Goal: Task Accomplishment & Management: Manage account settings

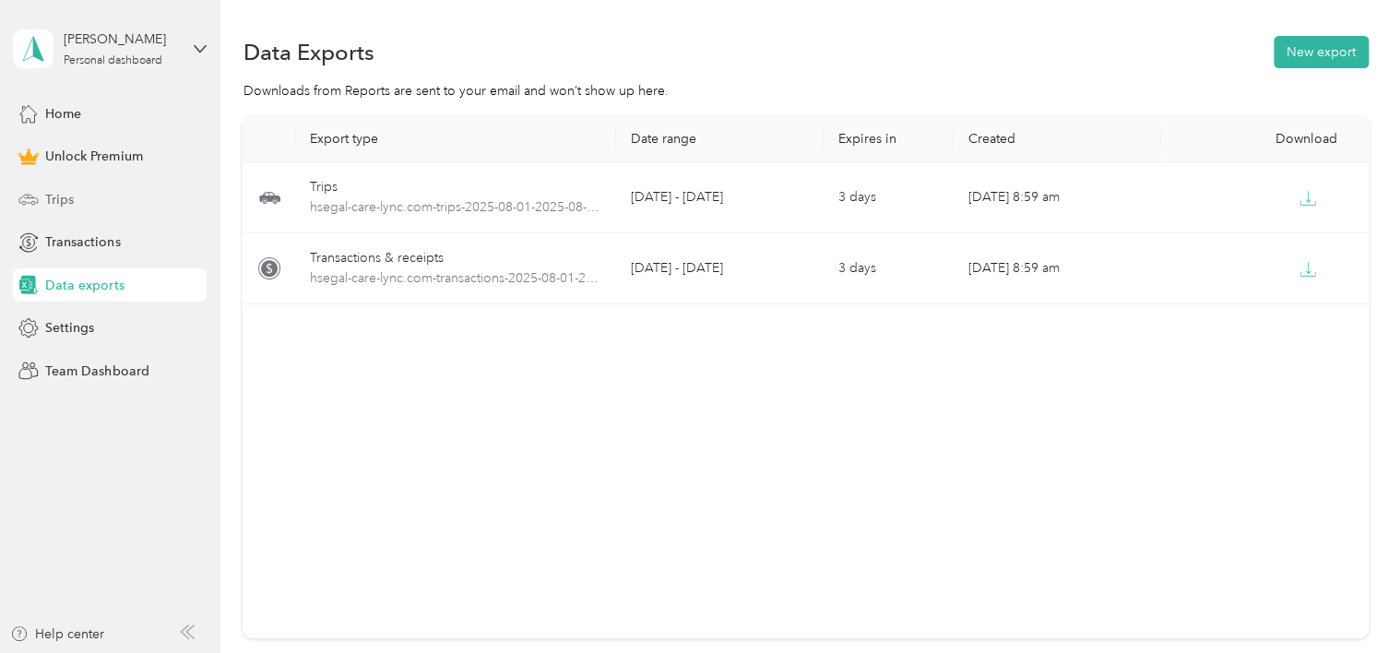
click at [65, 206] on span "Trips" at bounding box center [59, 199] width 29 height 19
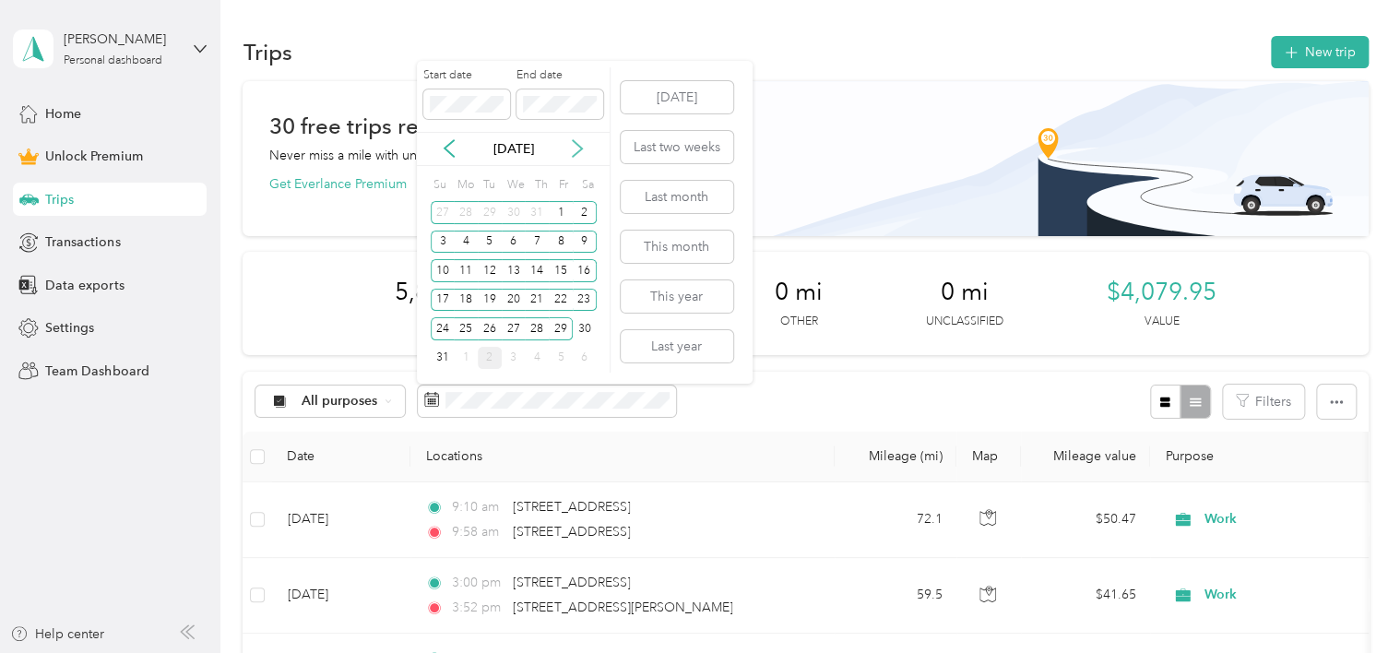
click at [574, 151] on icon at bounding box center [577, 148] width 18 height 18
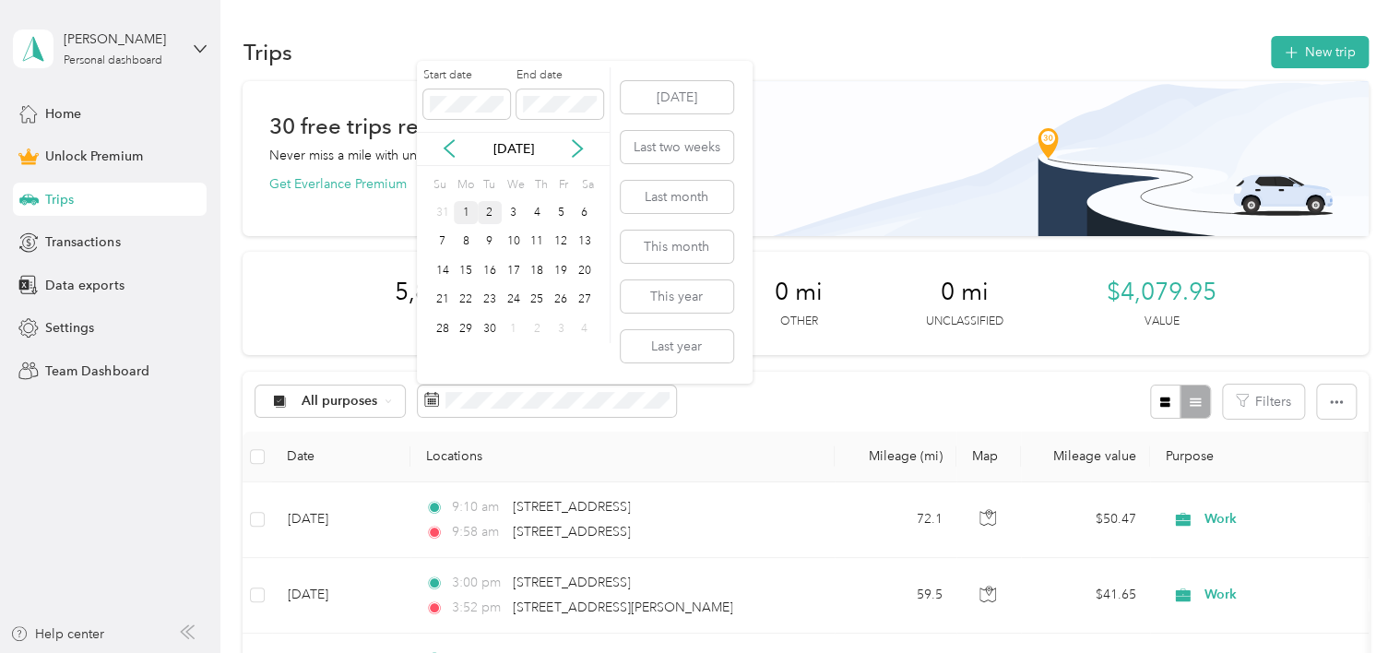
click at [459, 206] on div "1" at bounding box center [466, 212] width 24 height 23
click at [491, 327] on div "30" at bounding box center [490, 328] width 24 height 23
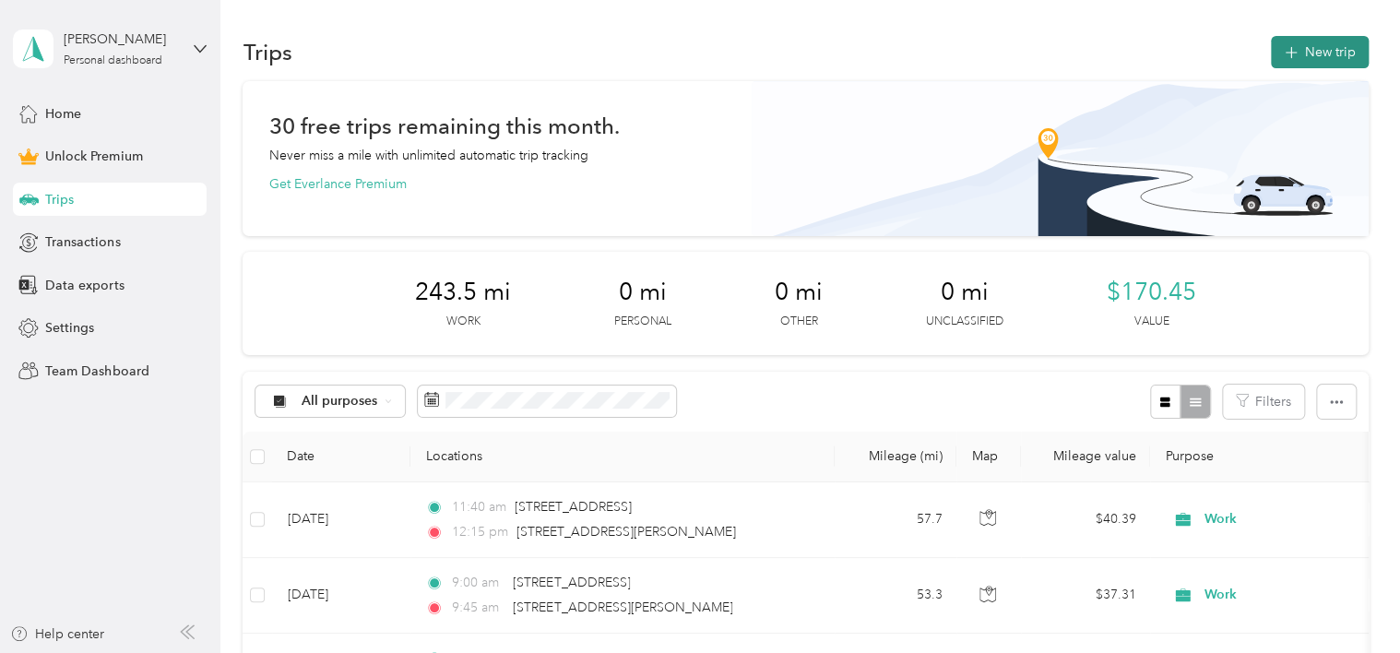
click at [1322, 58] on button "New trip" at bounding box center [1320, 52] width 98 height 32
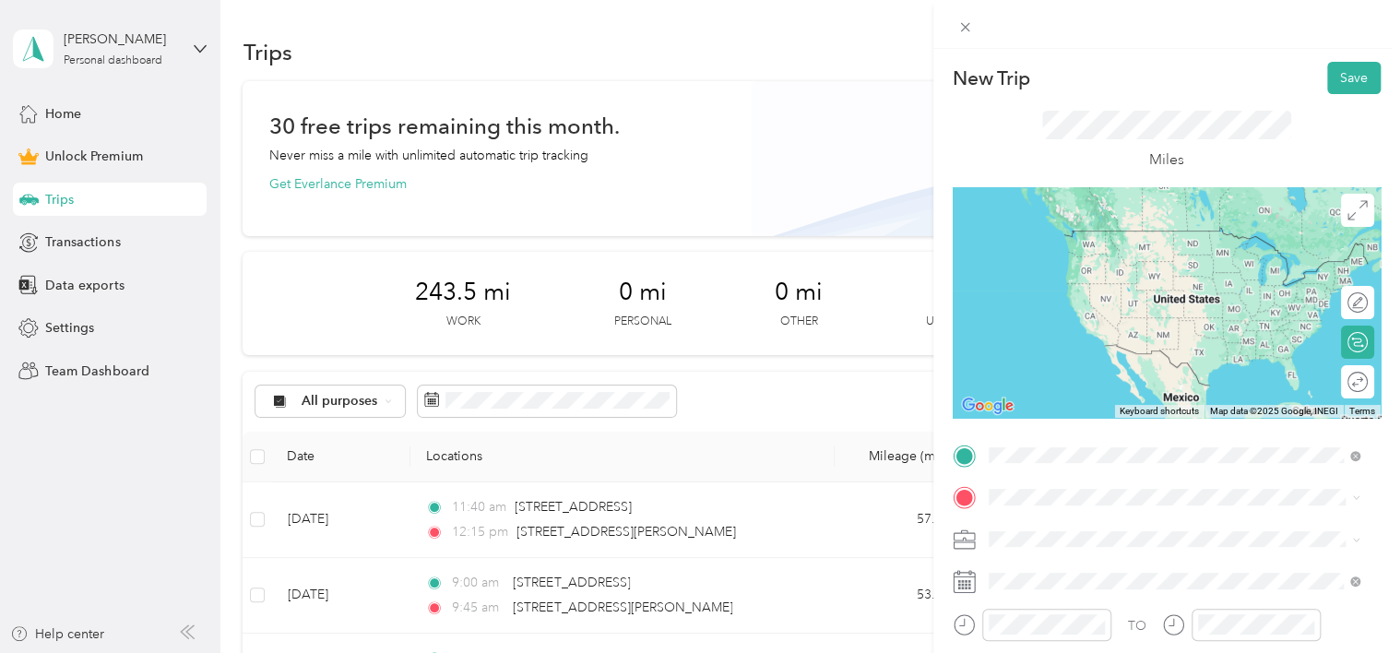
click at [1097, 250] on li "[STREET_ADDRESS][US_STATE]" at bounding box center [1174, 232] width 385 height 38
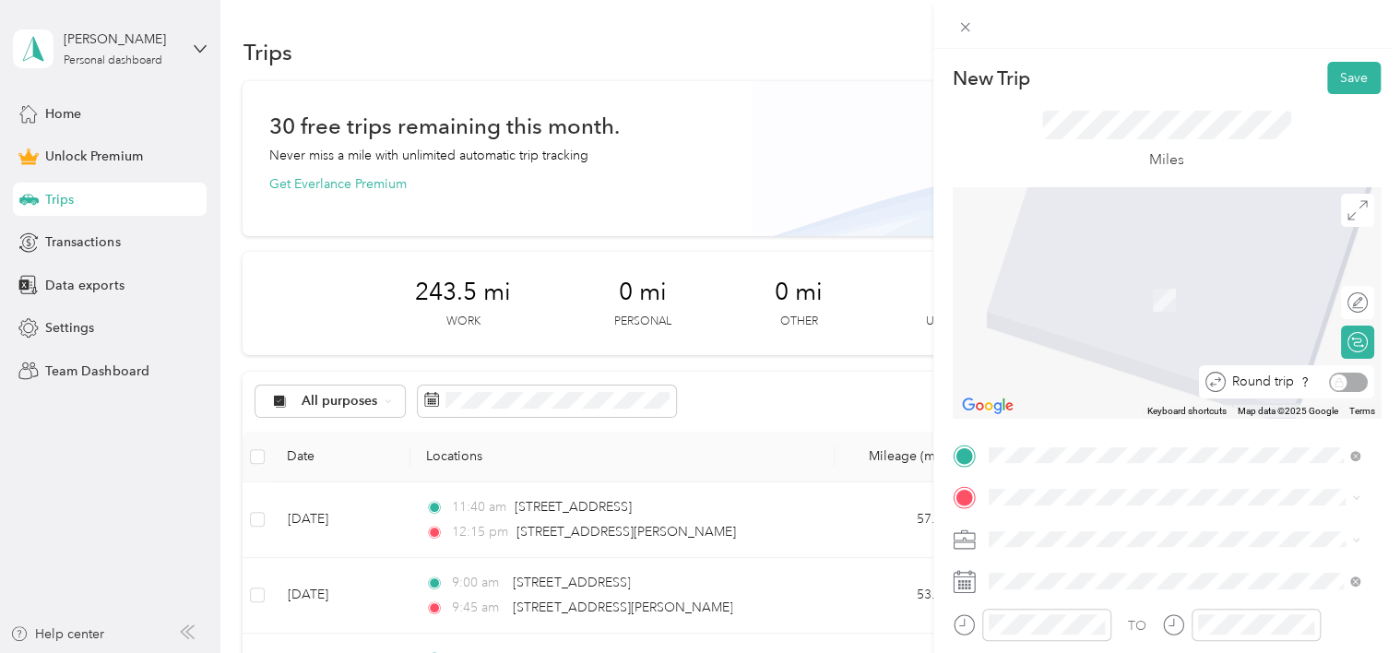
click at [1340, 395] on div "Round trip" at bounding box center [1286, 381] width 175 height 33
click at [1339, 381] on div "Round trip" at bounding box center [1297, 382] width 142 height 19
click at [1108, 280] on span "[STREET_ADDRESS][PERSON_NAME][US_STATE]" at bounding box center [1166, 273] width 287 height 17
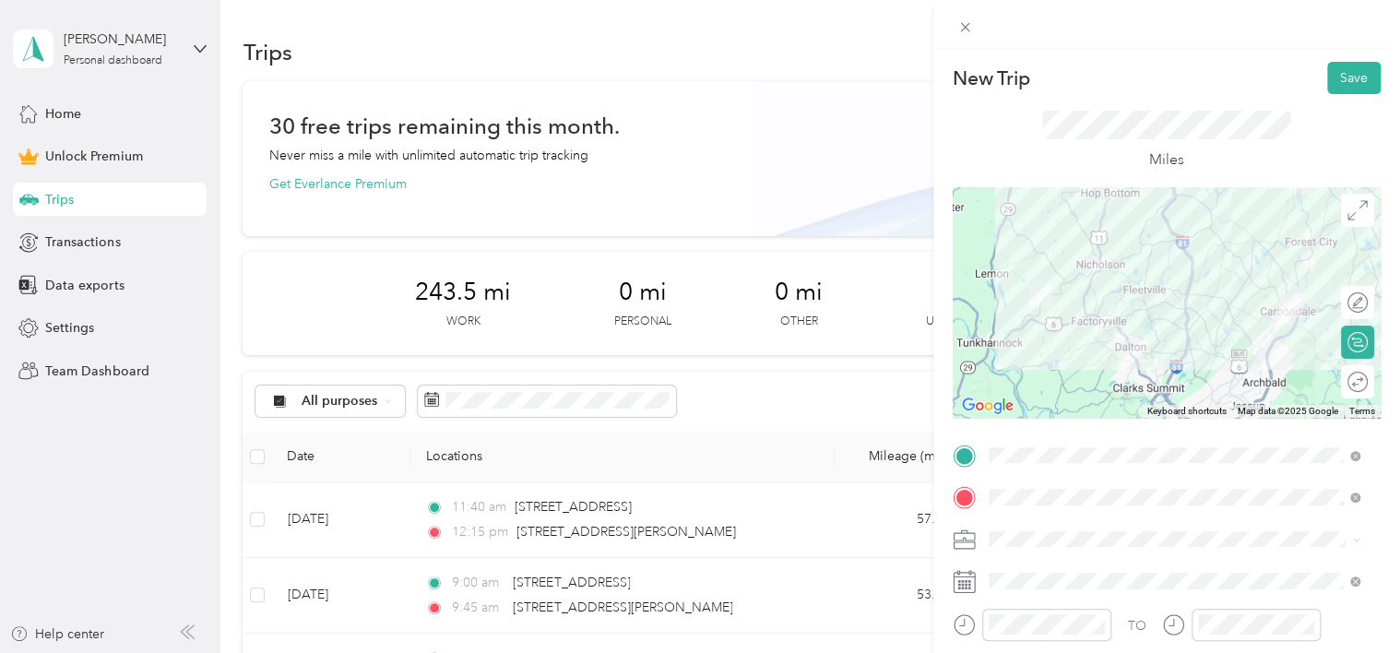
click at [1368, 384] on div "Round trip" at bounding box center [1368, 382] width 0 height 19
click at [1343, 384] on div at bounding box center [1348, 382] width 39 height 19
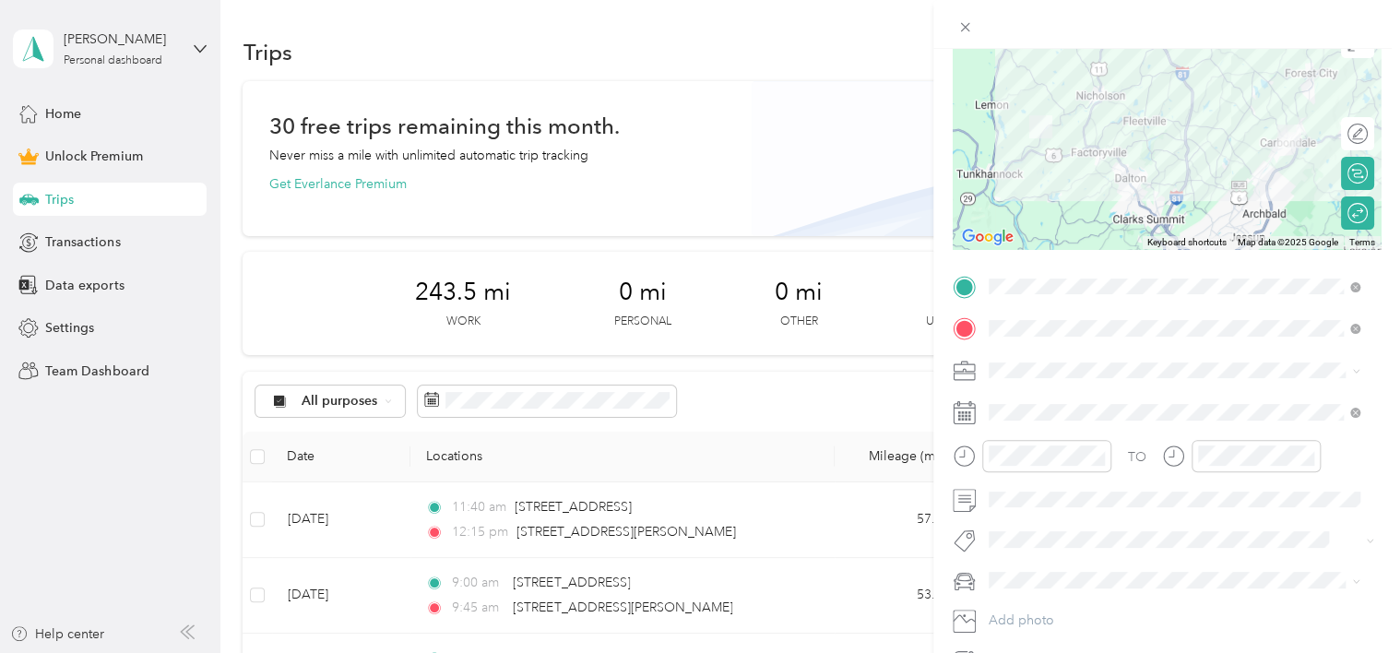
scroll to position [175, 0]
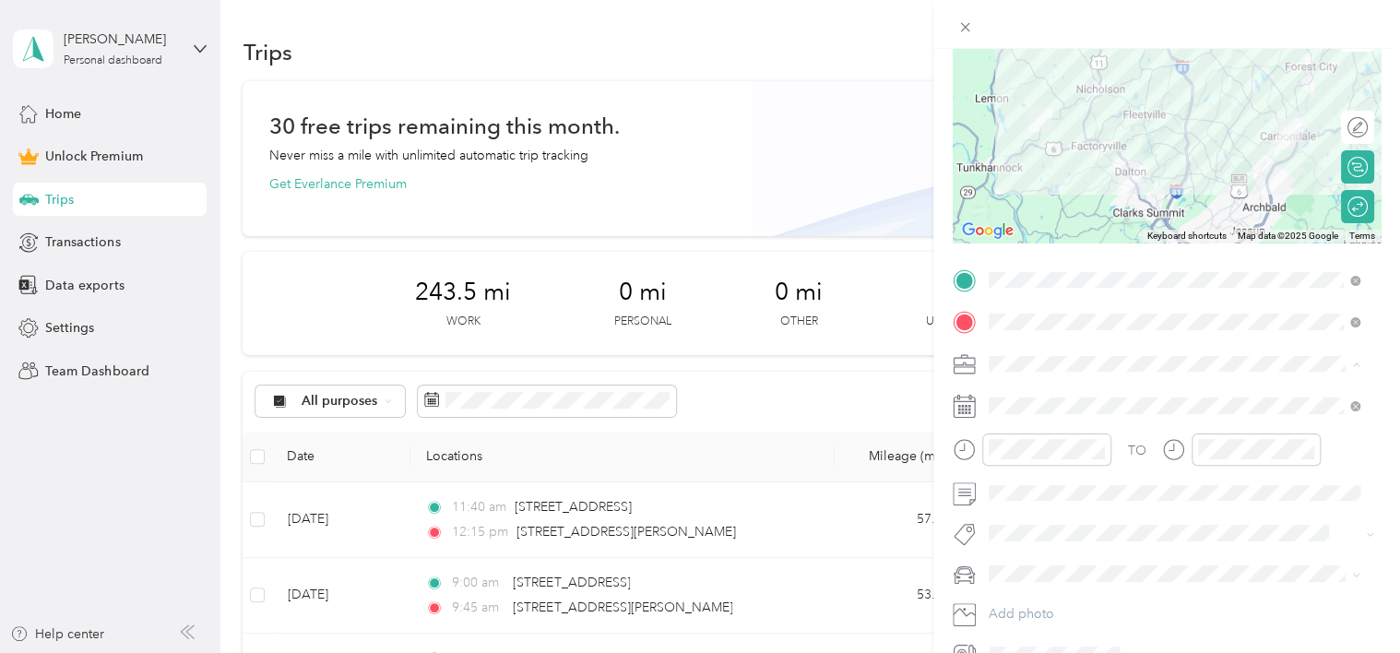
click at [1035, 404] on ol "Work Personal travel Other Charity Medical Moving Commute" at bounding box center [1174, 509] width 385 height 258
click at [1014, 397] on li "Work" at bounding box center [1174, 394] width 385 height 32
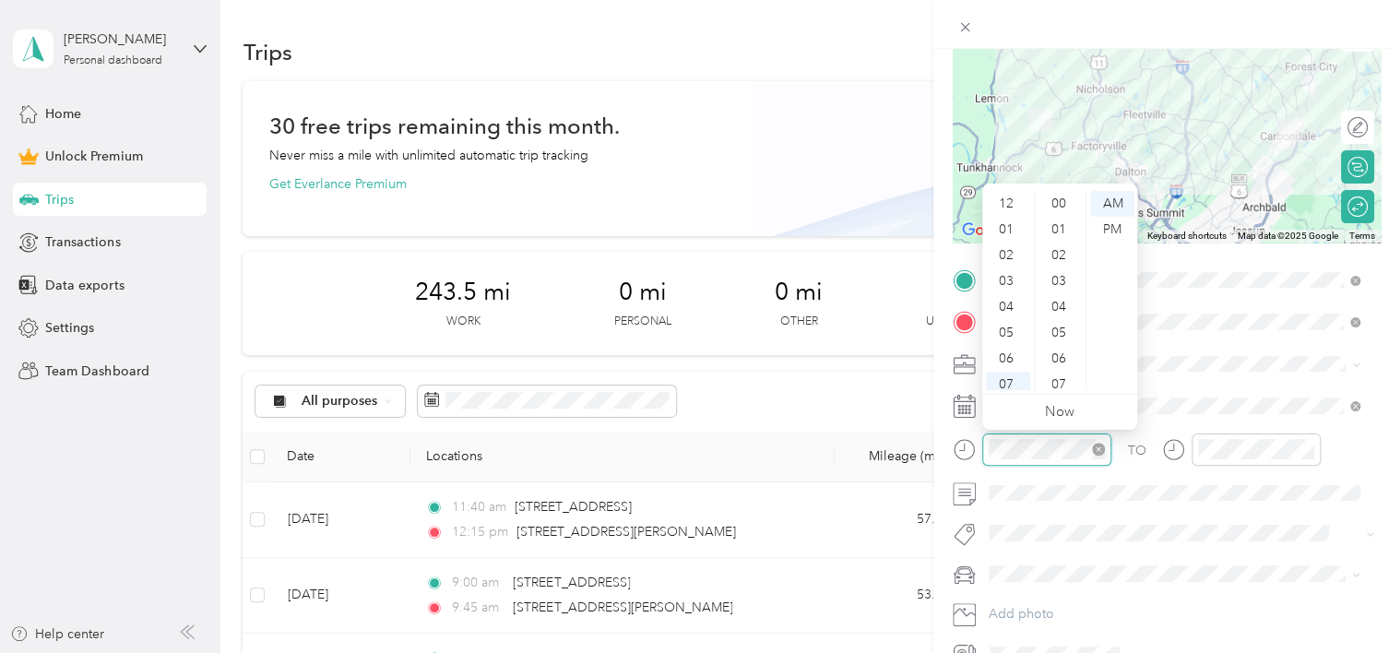
scroll to position [111, 0]
click at [1008, 306] on div "08" at bounding box center [1008, 300] width 44 height 26
click at [1057, 224] on div "22" at bounding box center [1061, 228] width 44 height 26
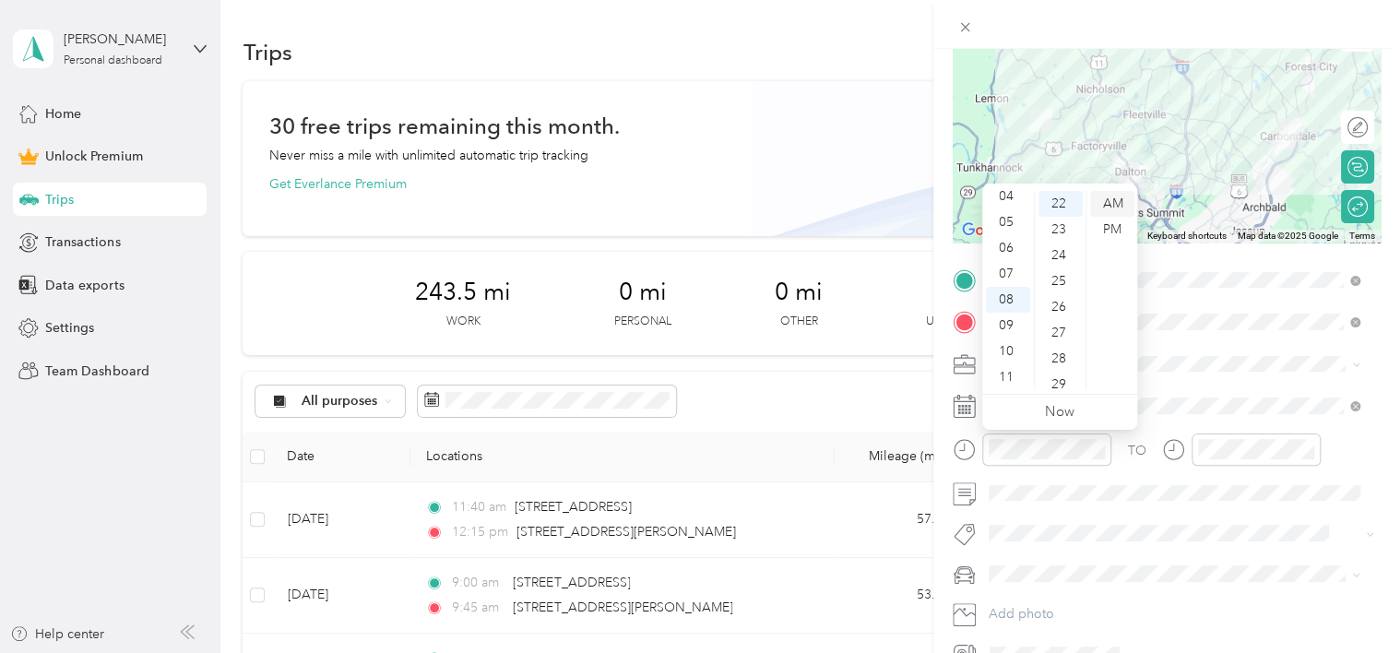
click at [1115, 200] on div "AM" at bounding box center [1112, 204] width 44 height 26
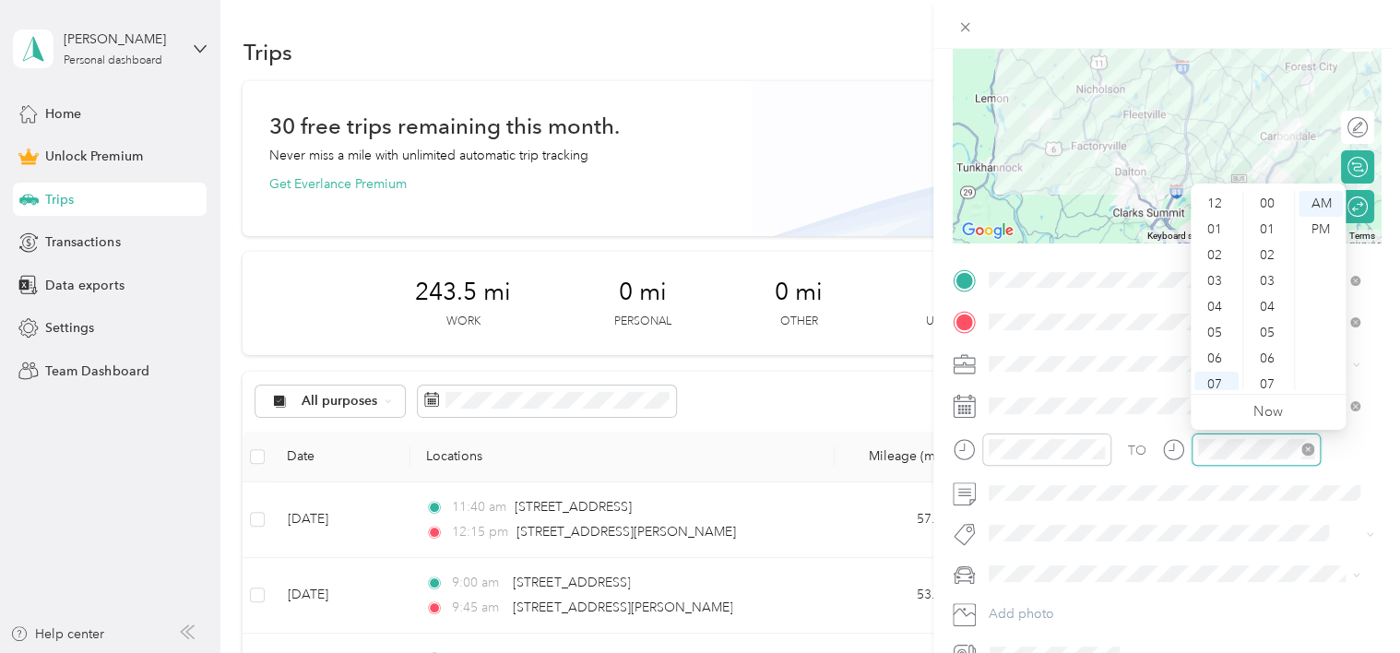
scroll to position [111, 0]
click at [1212, 316] on div "09" at bounding box center [1217, 326] width 44 height 26
click at [1269, 195] on div "00" at bounding box center [1269, 204] width 44 height 26
click at [1331, 203] on div "AM" at bounding box center [1321, 204] width 44 height 26
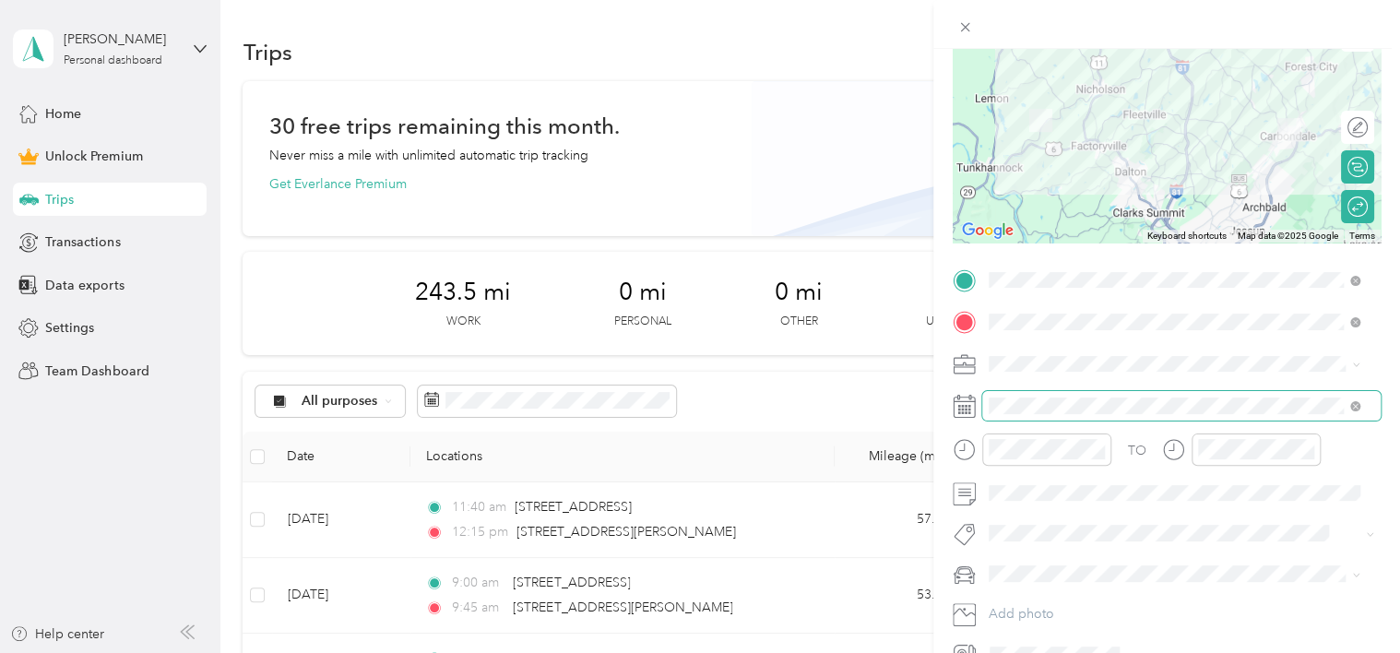
click at [1021, 396] on span at bounding box center [1181, 406] width 399 height 30
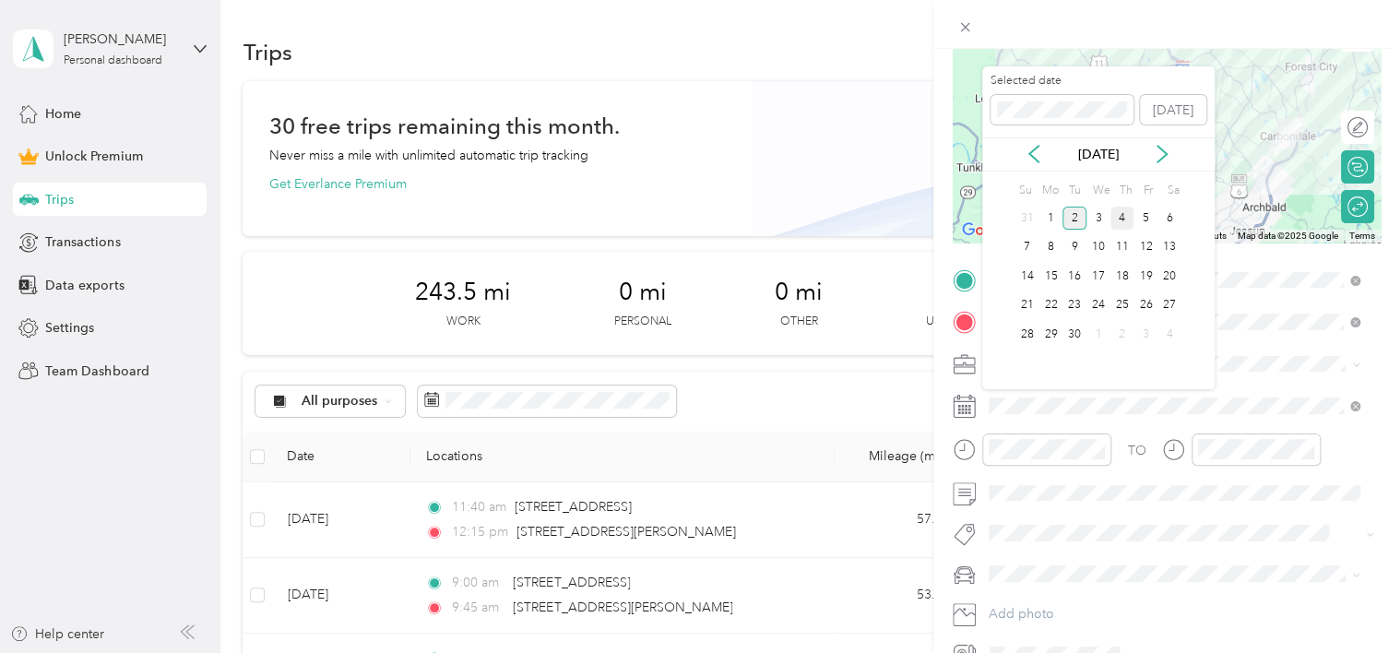
click at [1118, 221] on div "4" at bounding box center [1123, 218] width 24 height 23
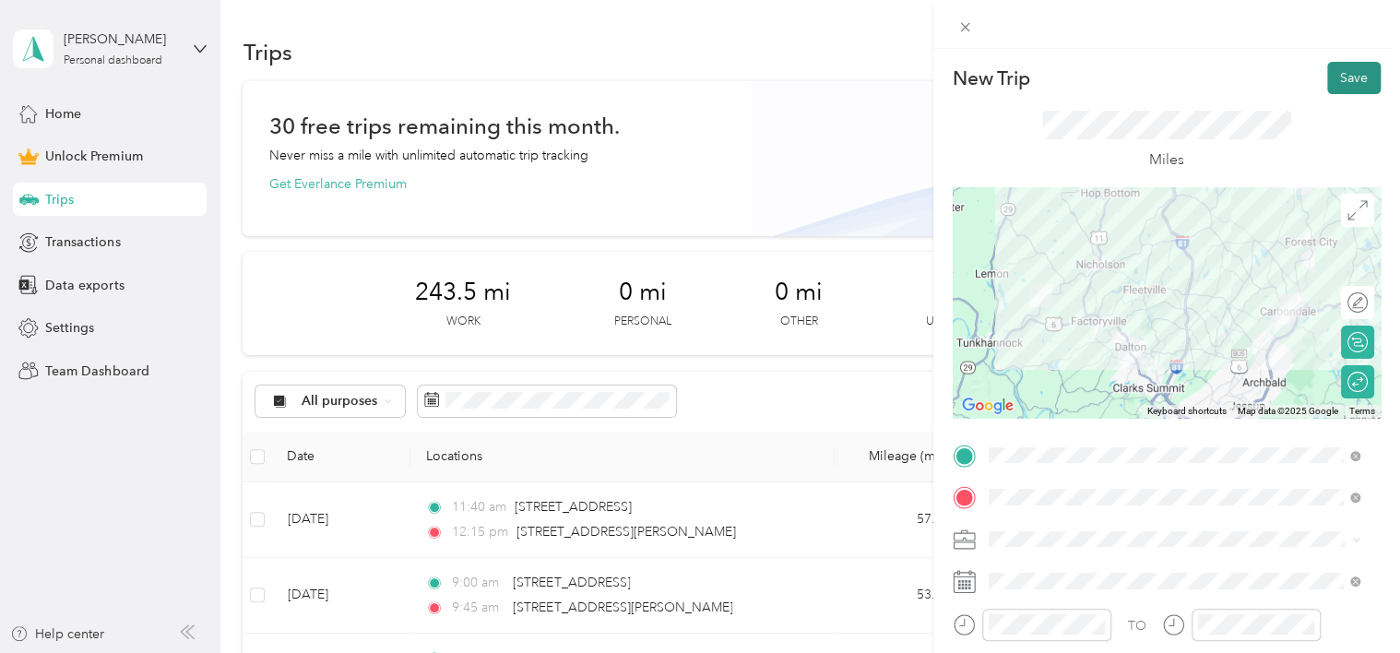
click at [1340, 70] on button "Save" at bounding box center [1355, 78] width 54 height 32
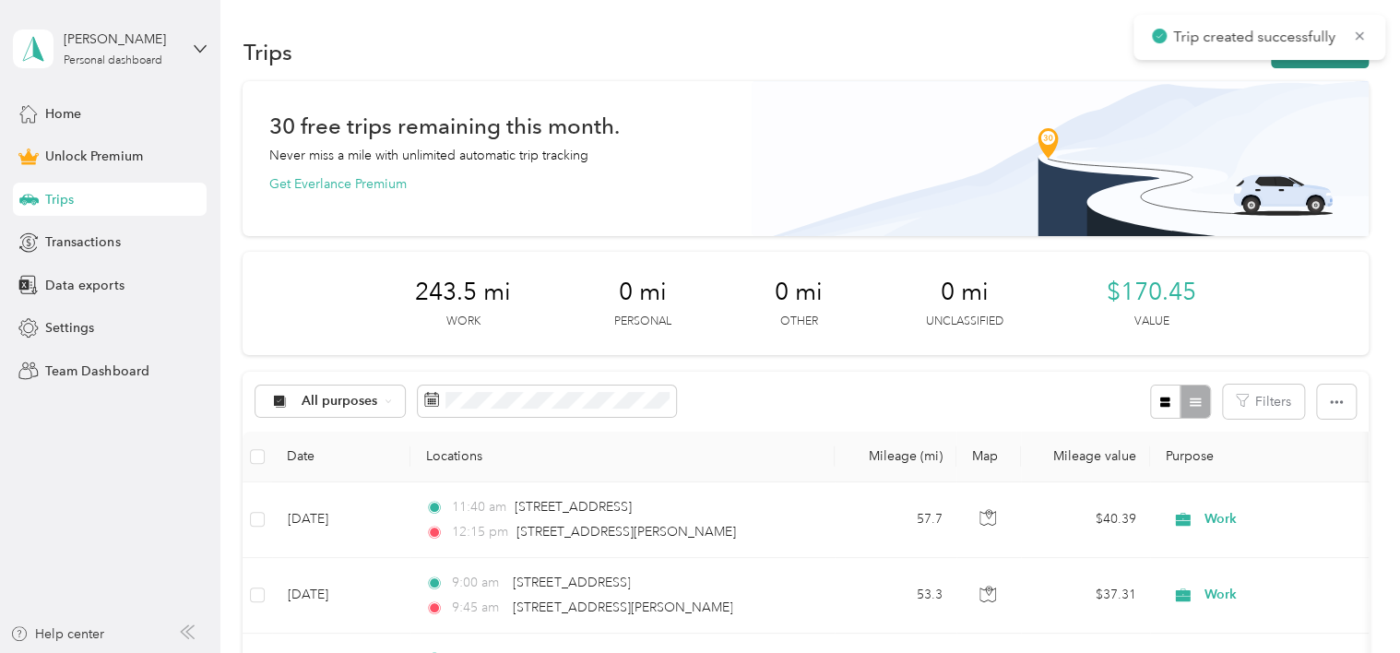
click at [1332, 63] on button "New trip" at bounding box center [1320, 52] width 98 height 32
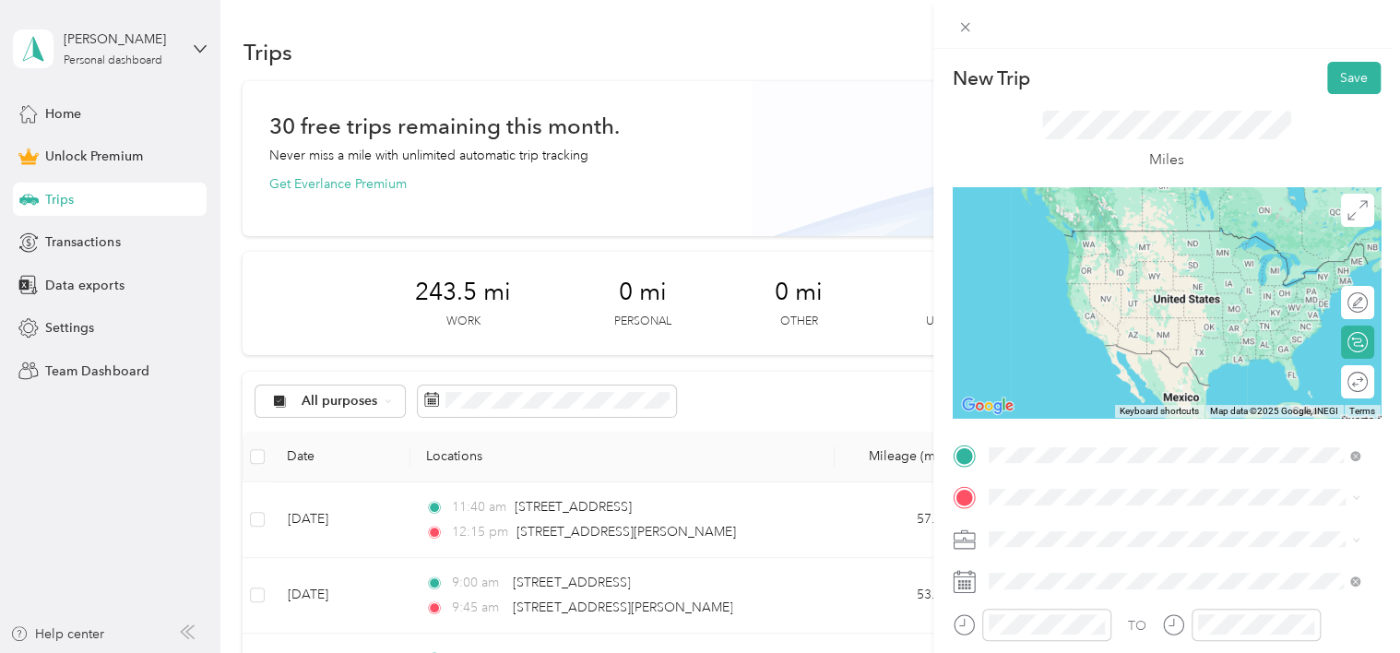
click at [1085, 233] on span "[STREET_ADDRESS][US_STATE]" at bounding box center [1115, 230] width 185 height 17
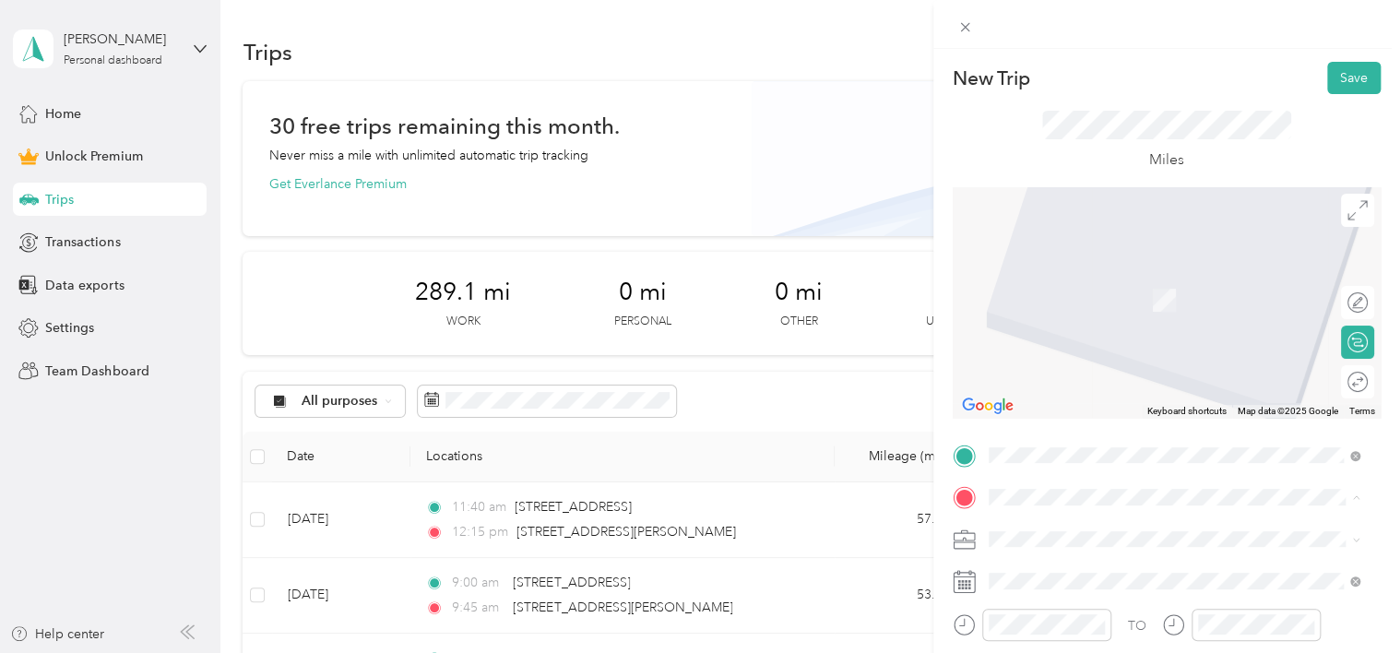
click at [1011, 279] on div "[STREET_ADDRESS][PERSON_NAME][US_STATE]" at bounding box center [1174, 273] width 359 height 25
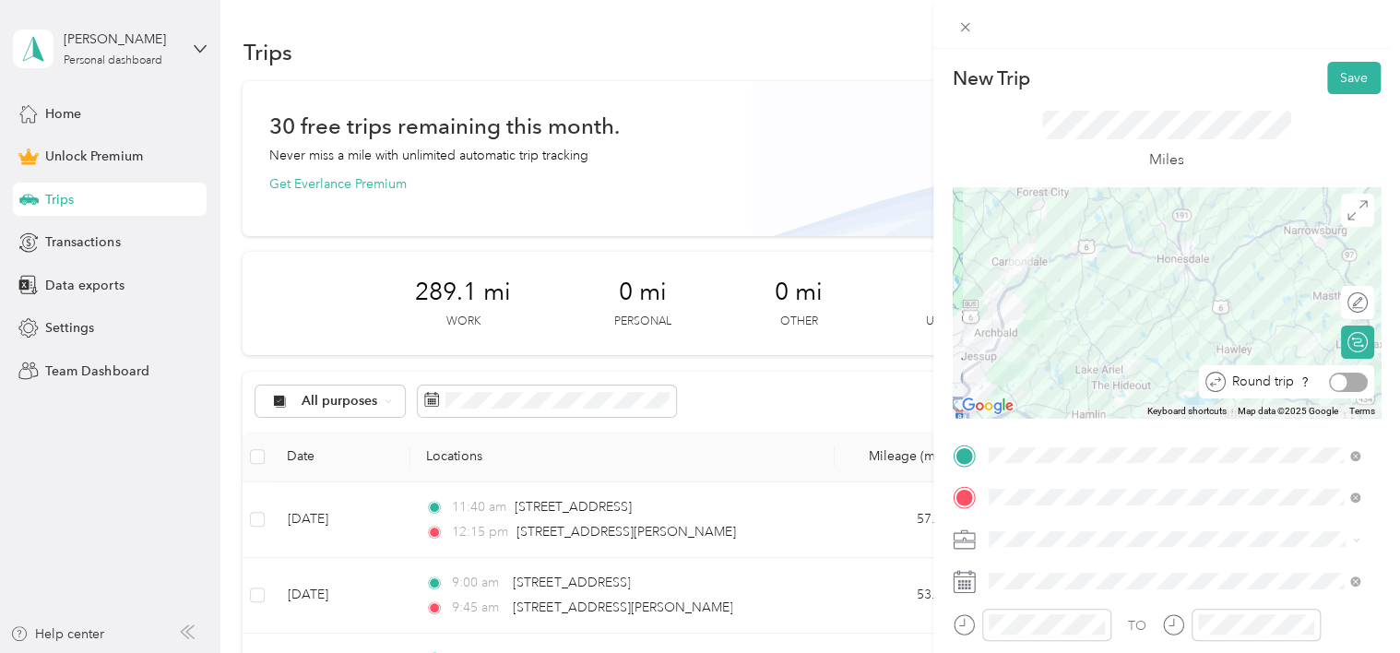
click at [1336, 380] on div at bounding box center [1348, 382] width 39 height 19
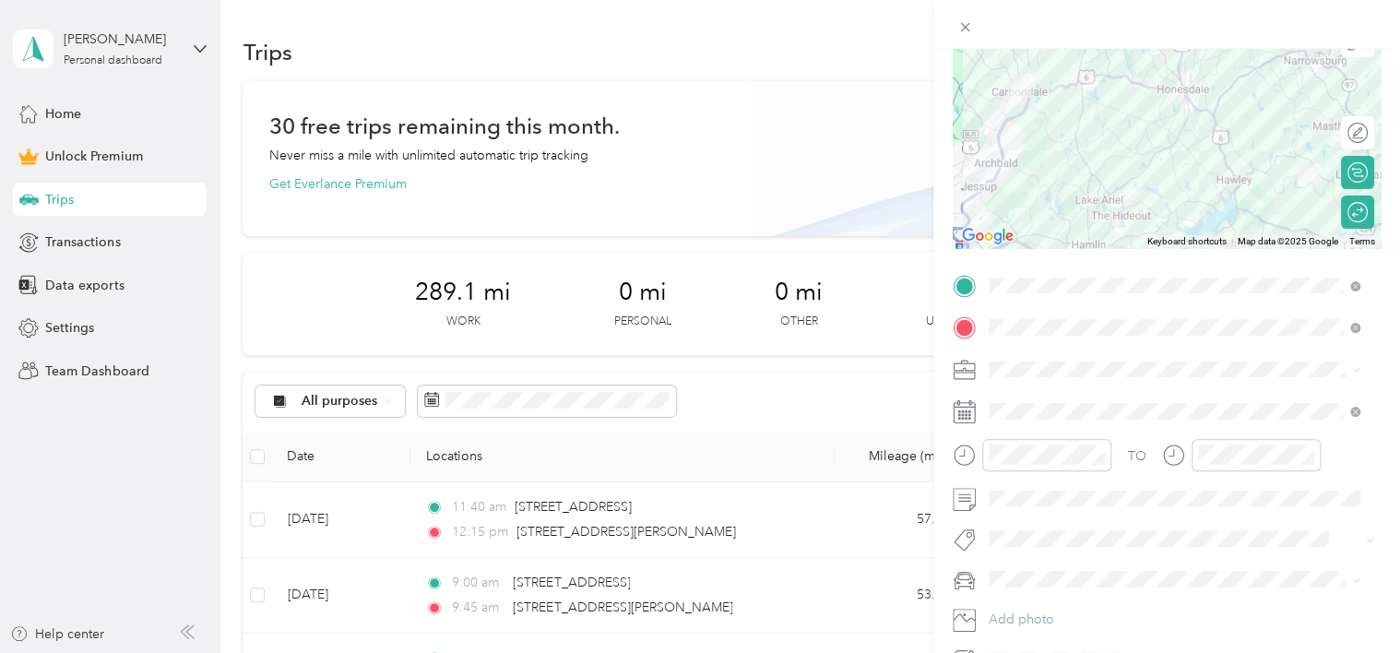
scroll to position [213, 0]
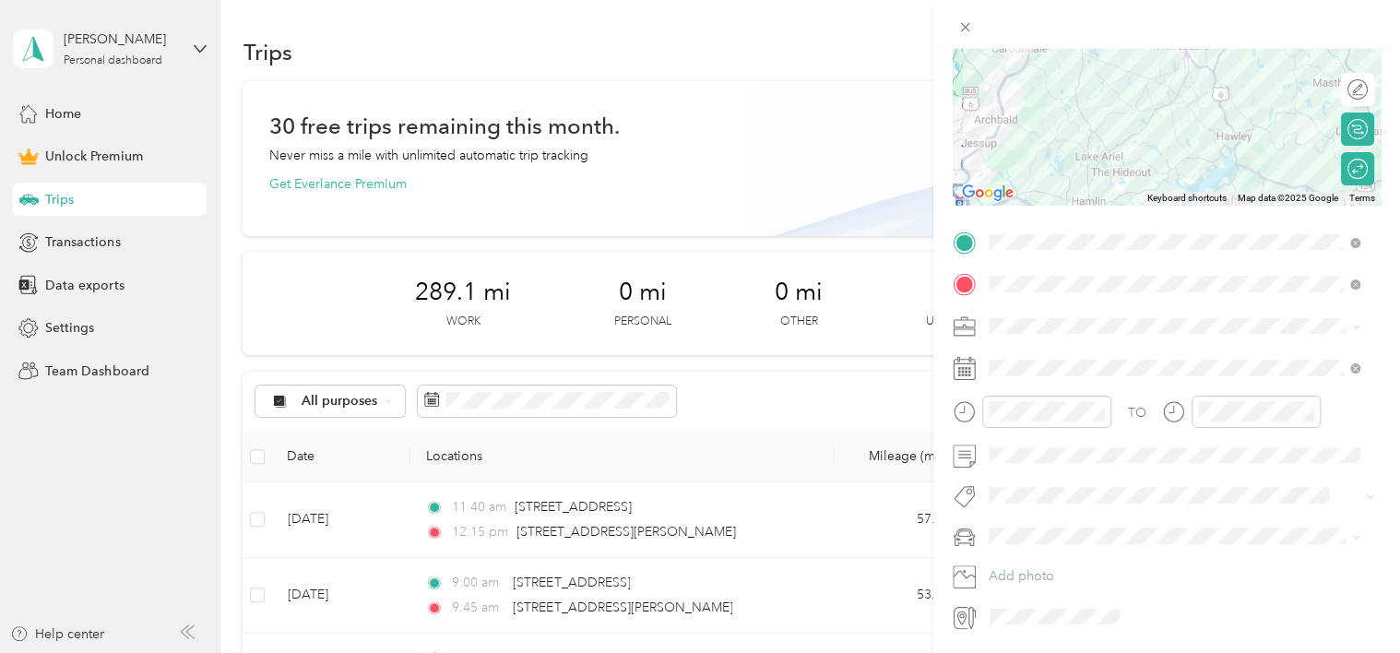
click at [1013, 362] on li "Work" at bounding box center [1174, 352] width 385 height 32
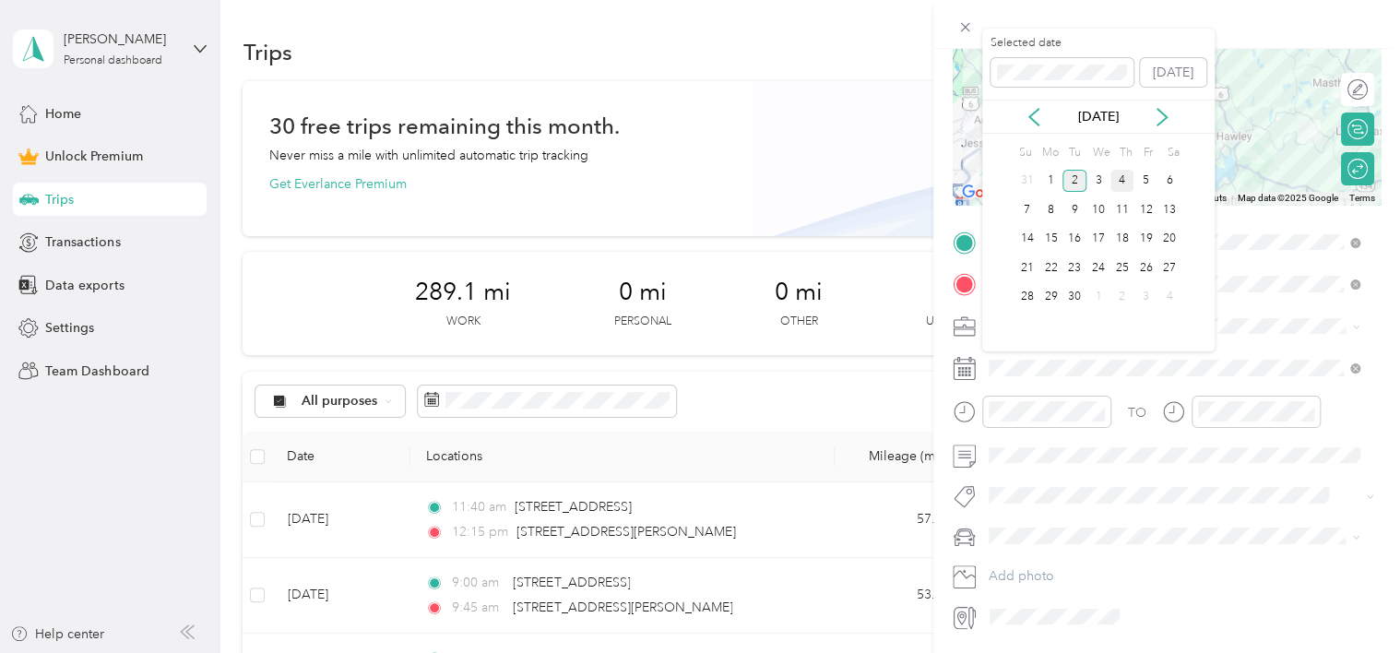
click at [1116, 184] on div "4" at bounding box center [1123, 181] width 24 height 23
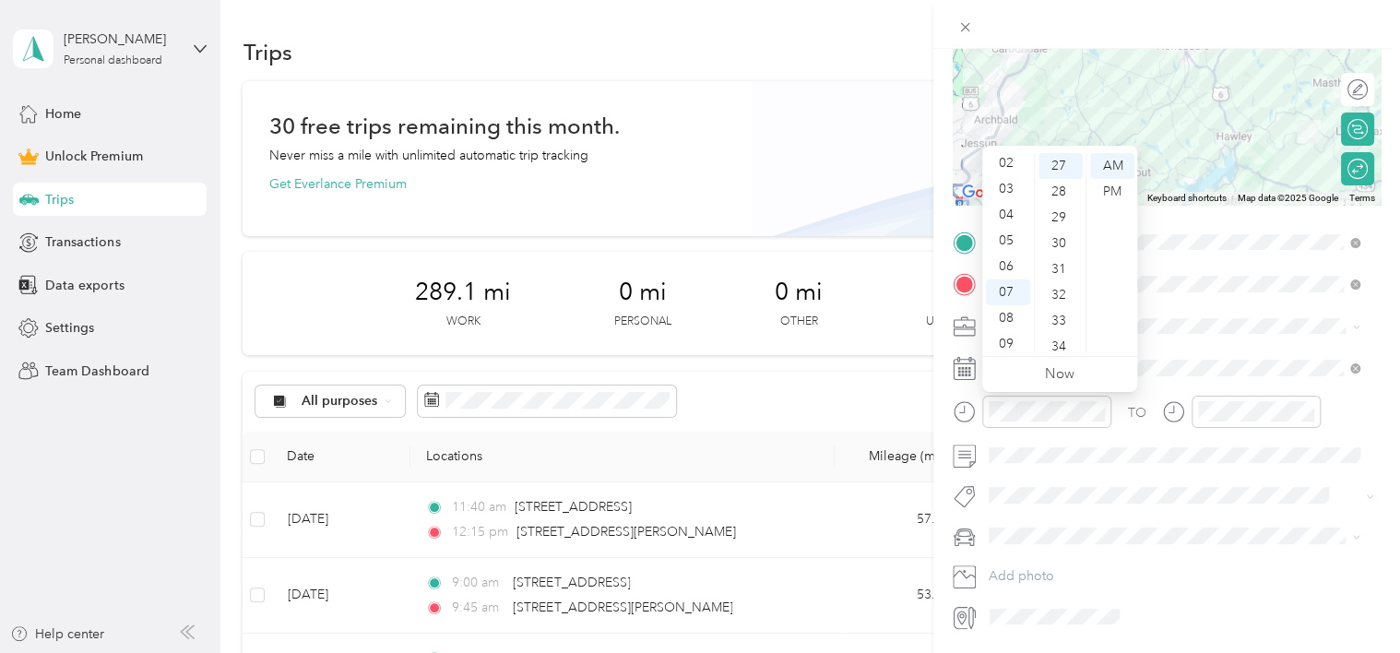
scroll to position [53, 0]
click at [1008, 188] on div "03" at bounding box center [1008, 191] width 44 height 26
click at [1063, 205] on div "07" at bounding box center [1061, 205] width 44 height 26
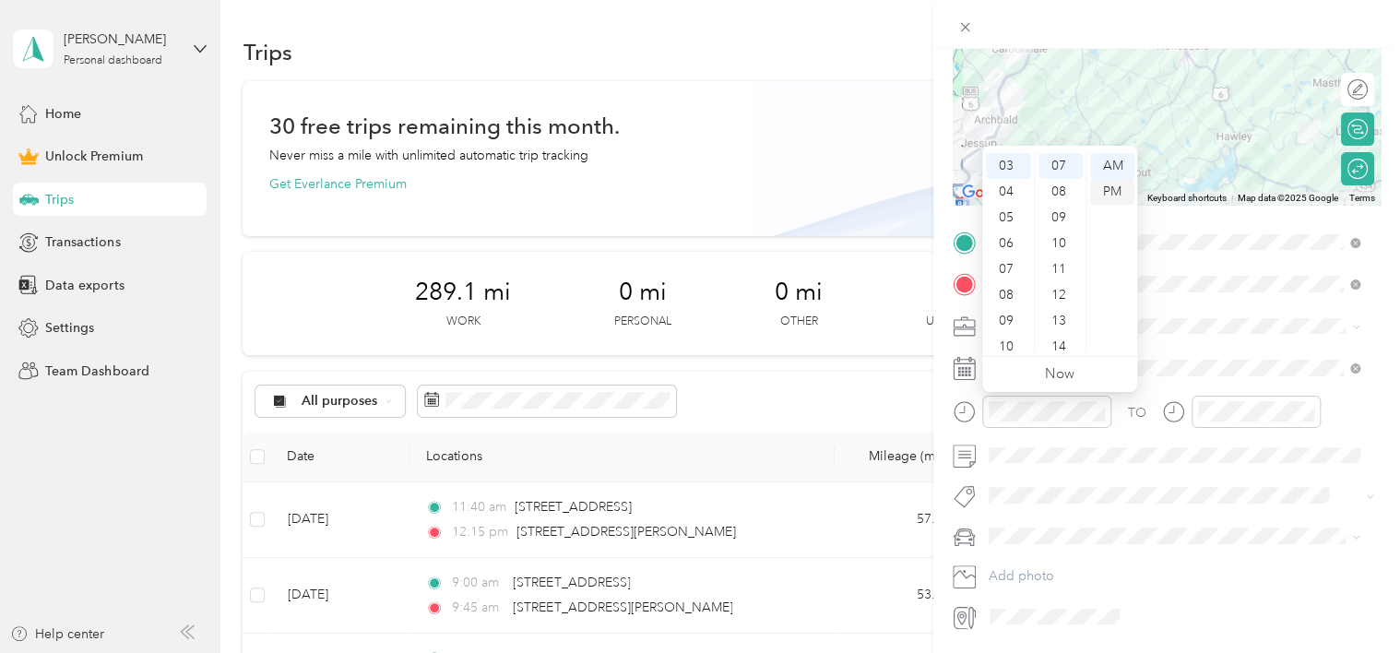
click at [1111, 188] on div "PM" at bounding box center [1112, 192] width 44 height 26
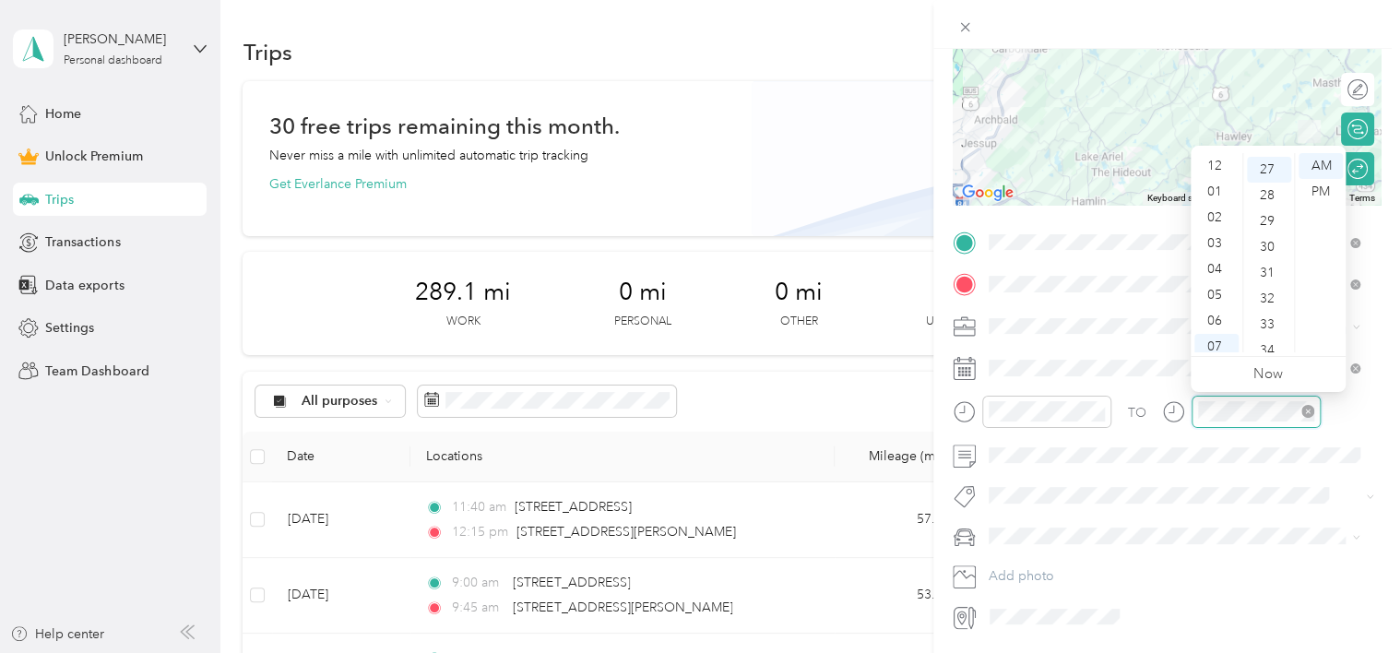
scroll to position [111, 0]
click at [1217, 168] on div "04" at bounding box center [1217, 159] width 44 height 26
click at [1316, 191] on div "PM" at bounding box center [1321, 192] width 44 height 26
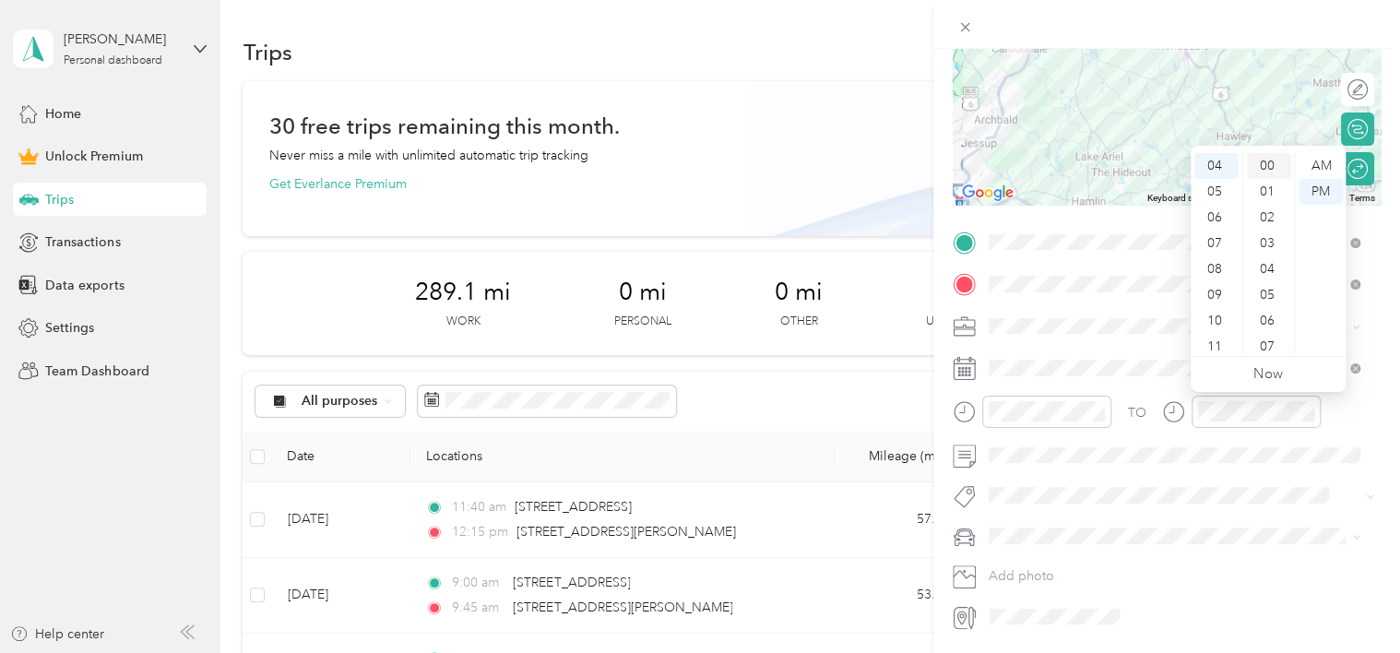
click at [1269, 173] on div "00" at bounding box center [1269, 166] width 44 height 26
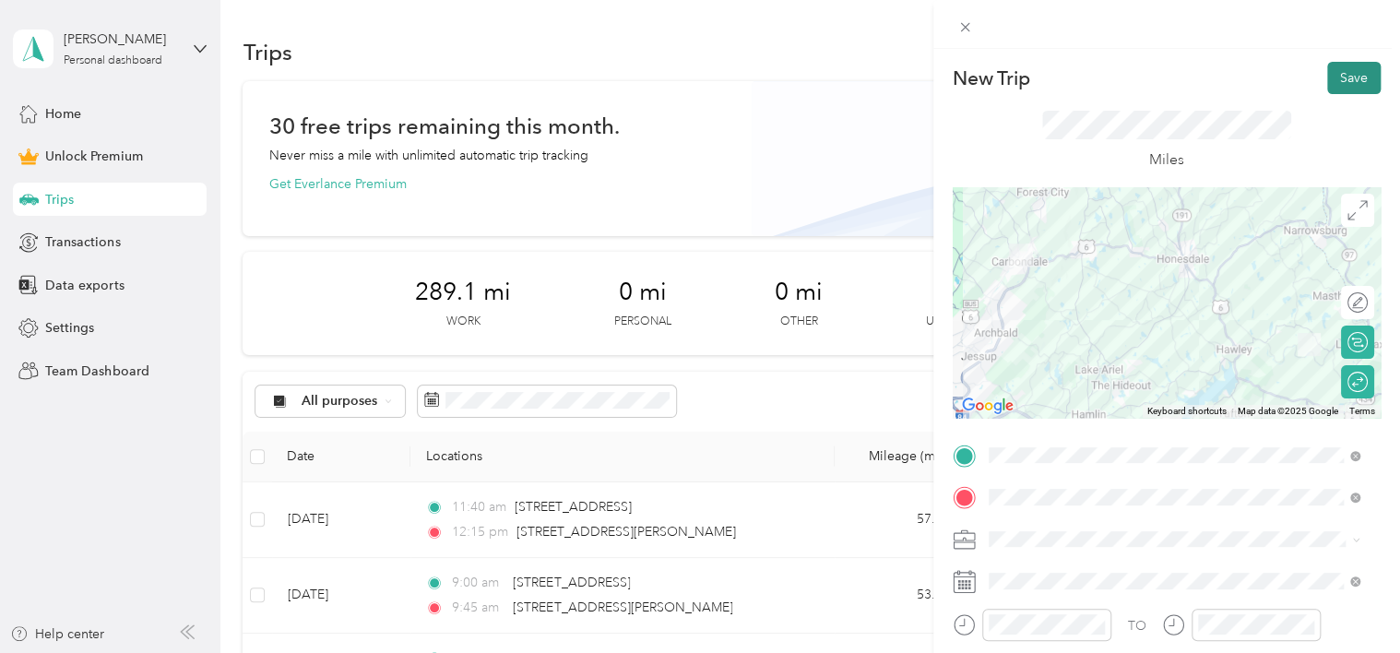
click at [1348, 81] on button "Save" at bounding box center [1355, 78] width 54 height 32
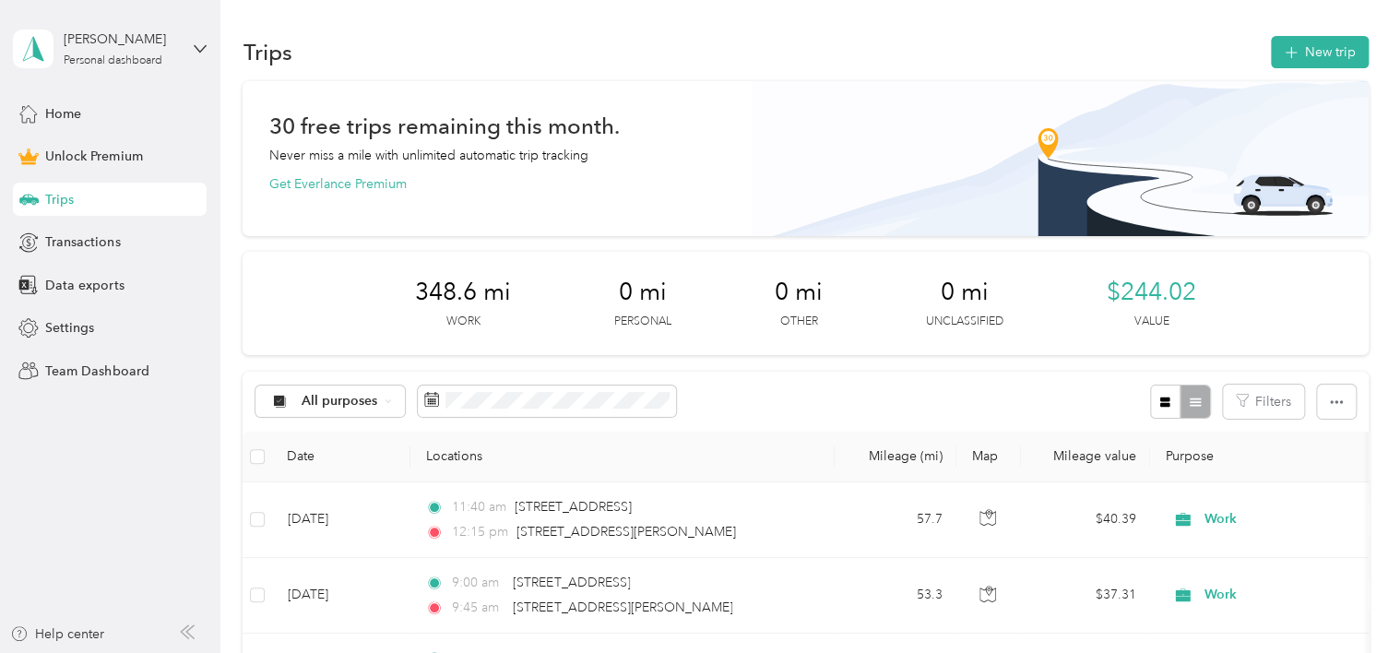
click at [624, 19] on div "Trips New trip 30 free trips remaining this month. Never miss a mile with unlim…" at bounding box center [805, 583] width 1171 height 1167
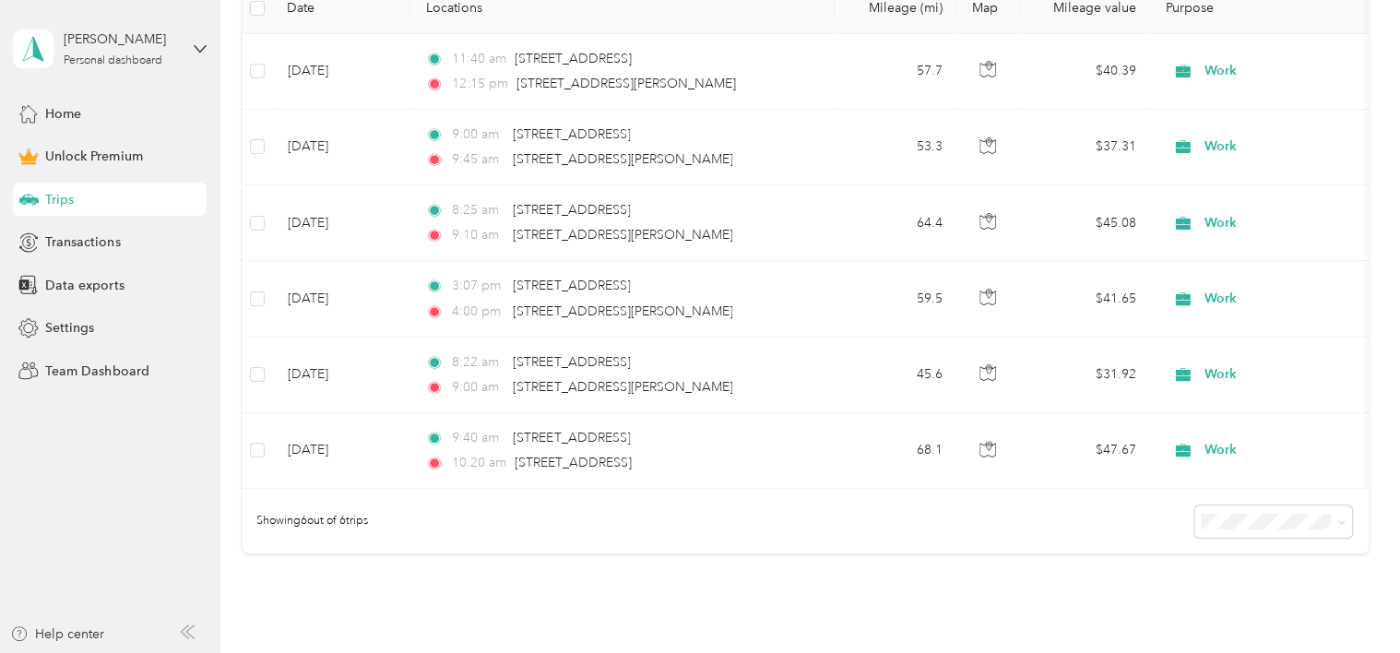
scroll to position [444, 0]
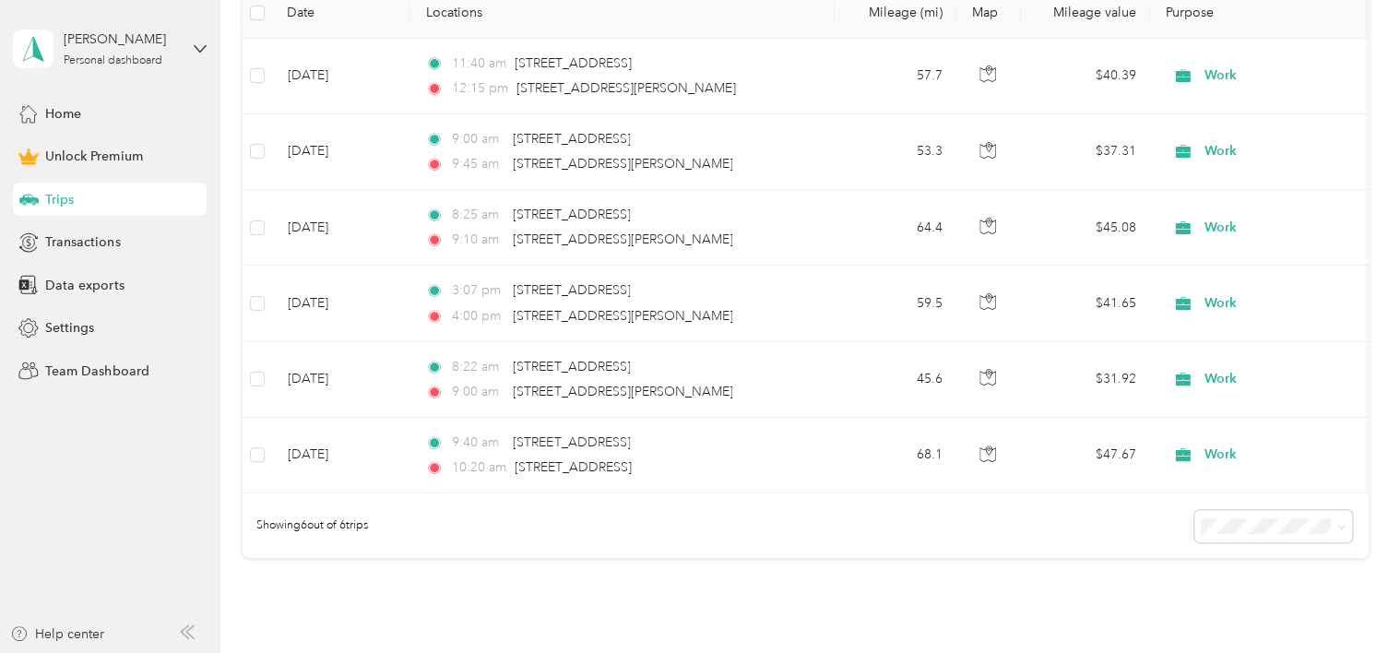
click at [1379, 506] on div "Trips New trip 30 free trips remaining this month. Never miss a mile with unlim…" at bounding box center [805, 139] width 1171 height 1167
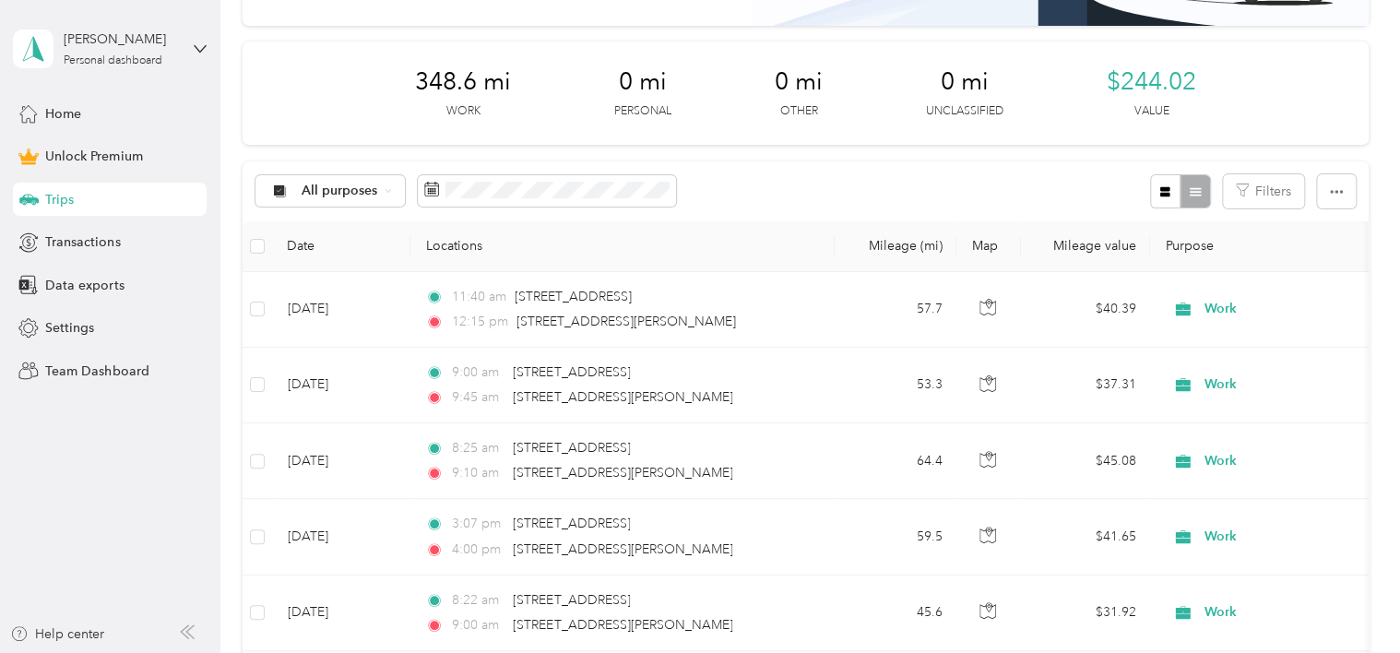
scroll to position [0, 0]
